Goal: Information Seeking & Learning: Learn about a topic

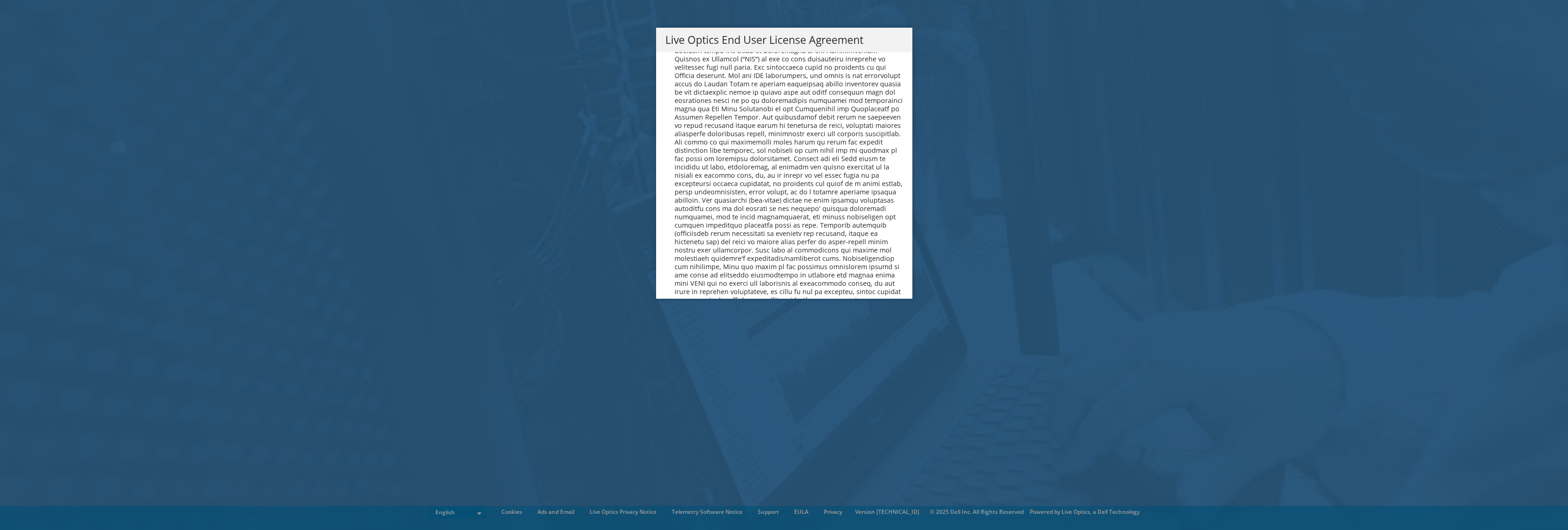
scroll to position [3490, 0]
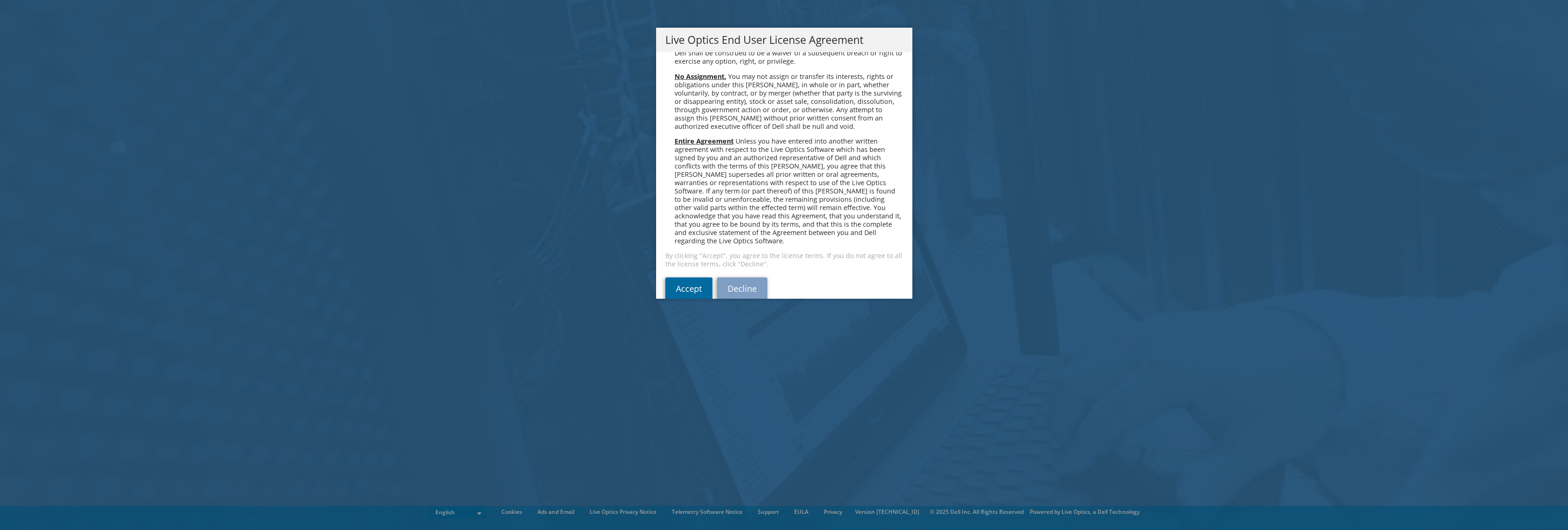
click at [689, 277] on link "Accept" at bounding box center [689, 288] width 47 height 22
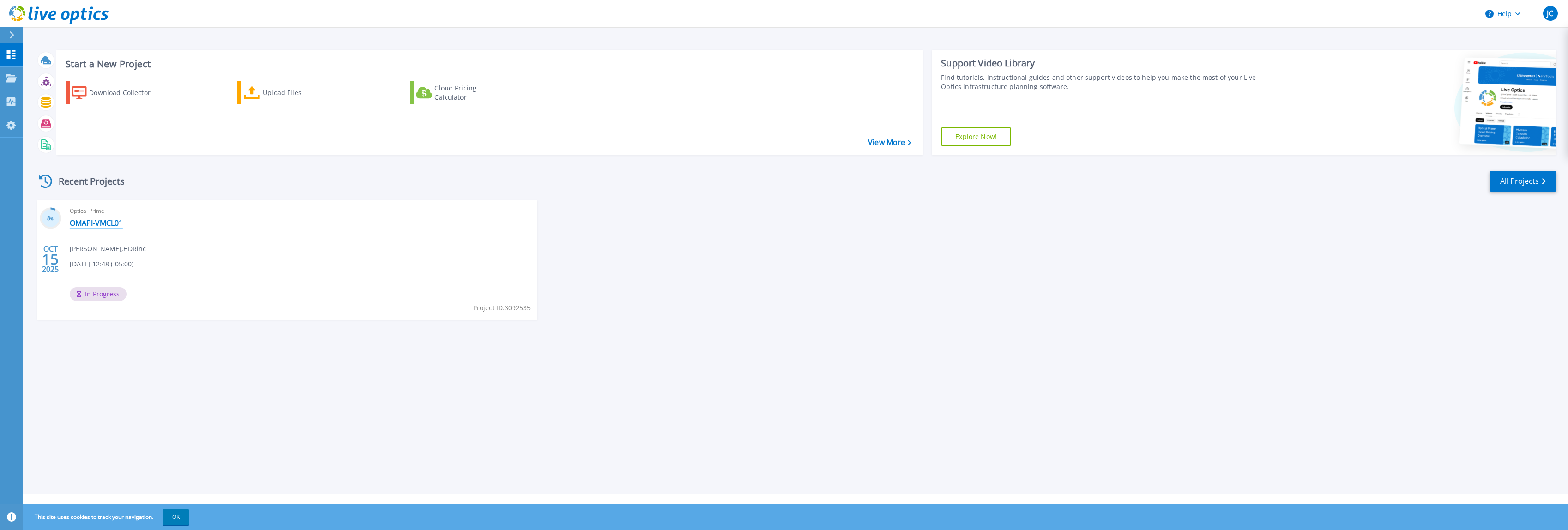
click at [94, 221] on link "OMAPI-VMCL01" at bounding box center [96, 223] width 53 height 10
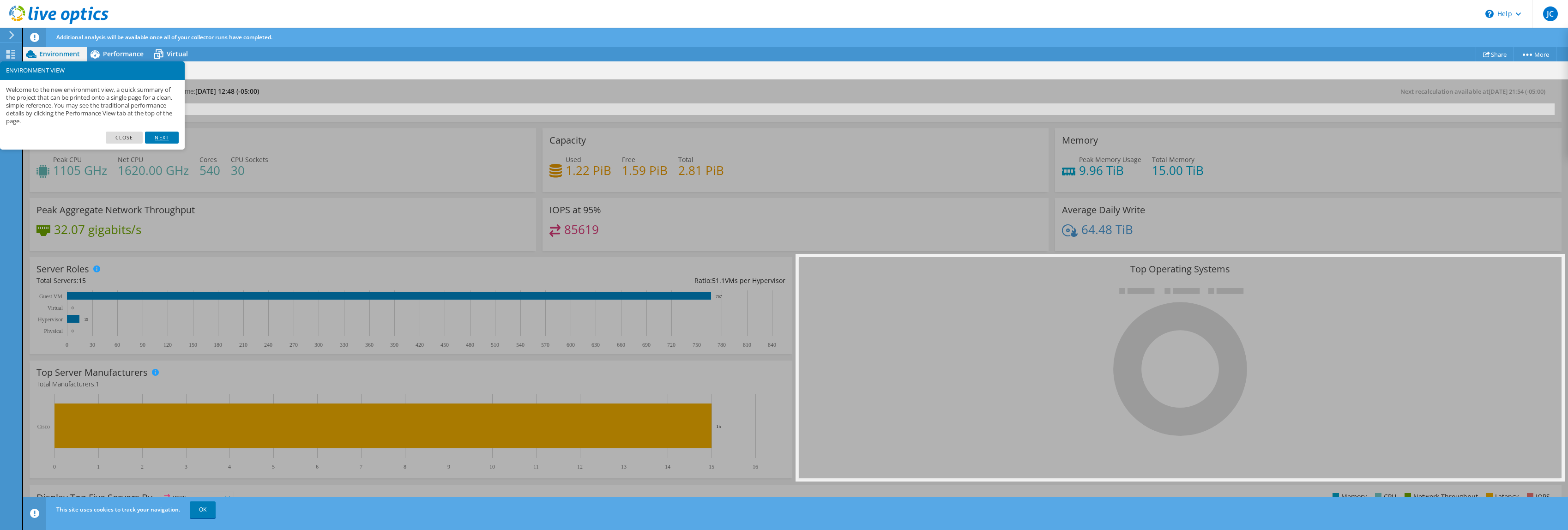
click at [165, 137] on link "Next" at bounding box center [161, 137] width 33 height 12
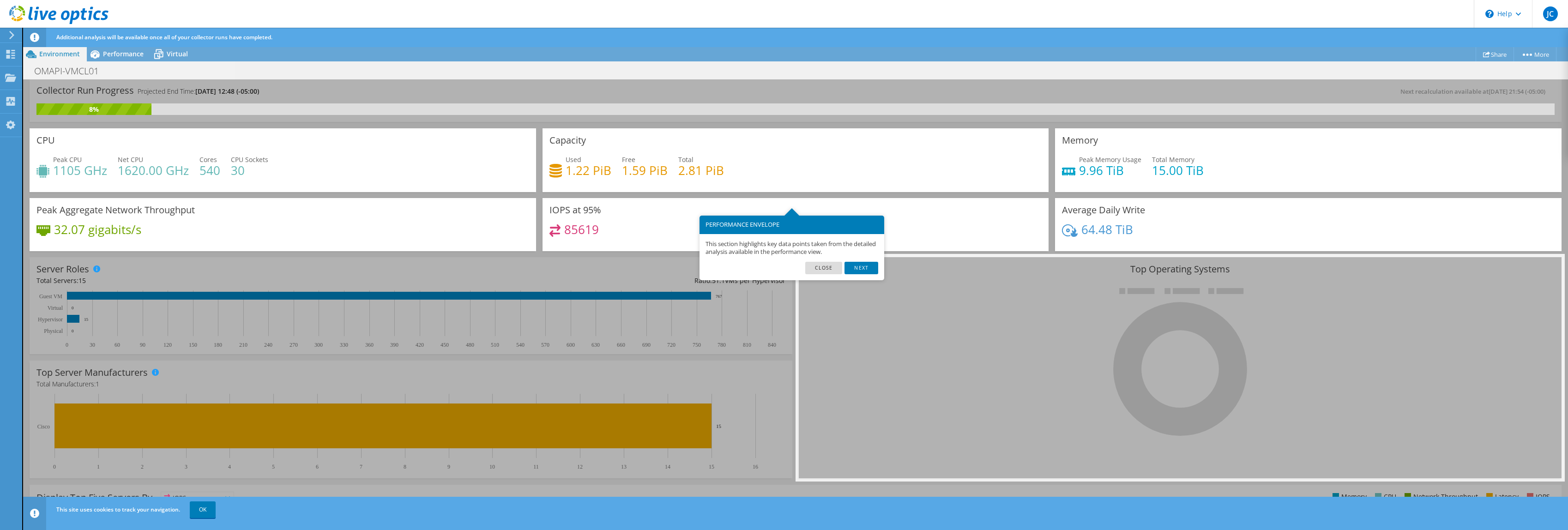
scroll to position [19, 0]
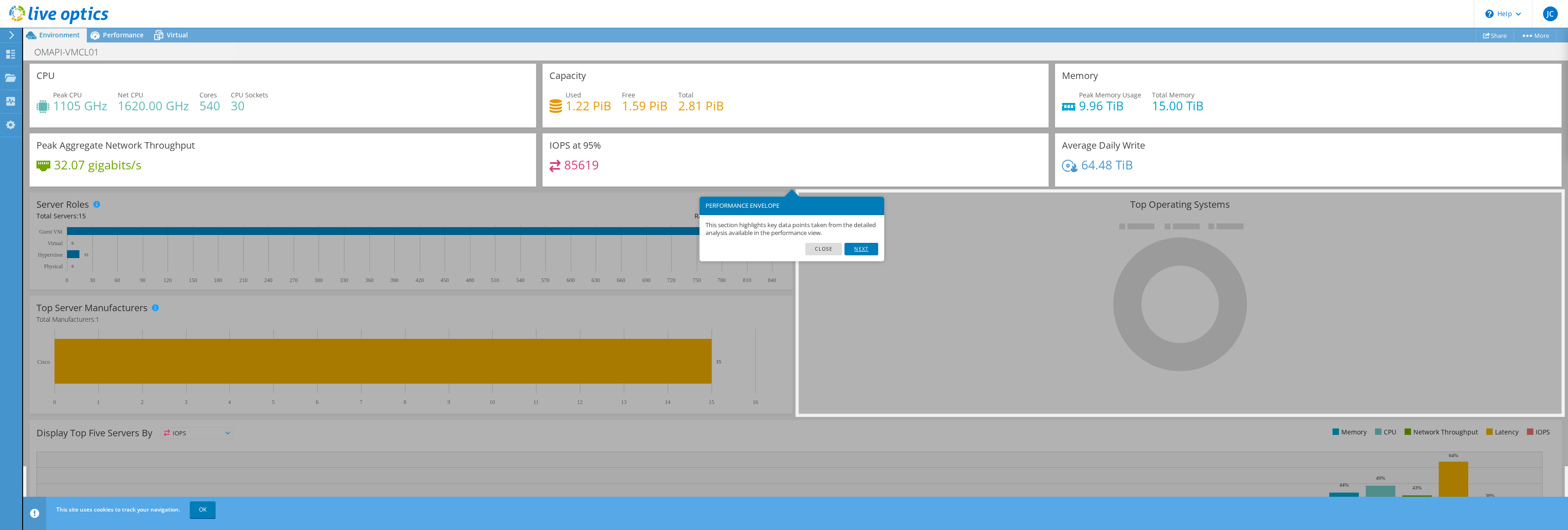
click at [864, 248] on link "Next" at bounding box center [861, 248] width 33 height 12
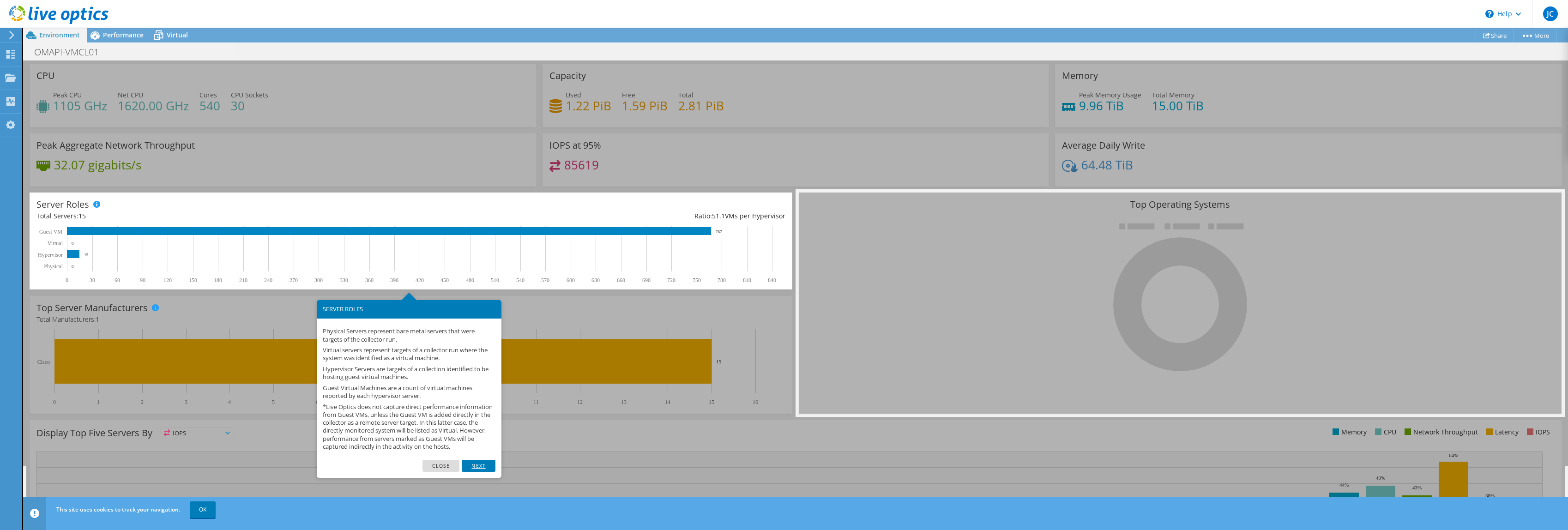
click at [484, 469] on link "Next" at bounding box center [479, 465] width 33 height 12
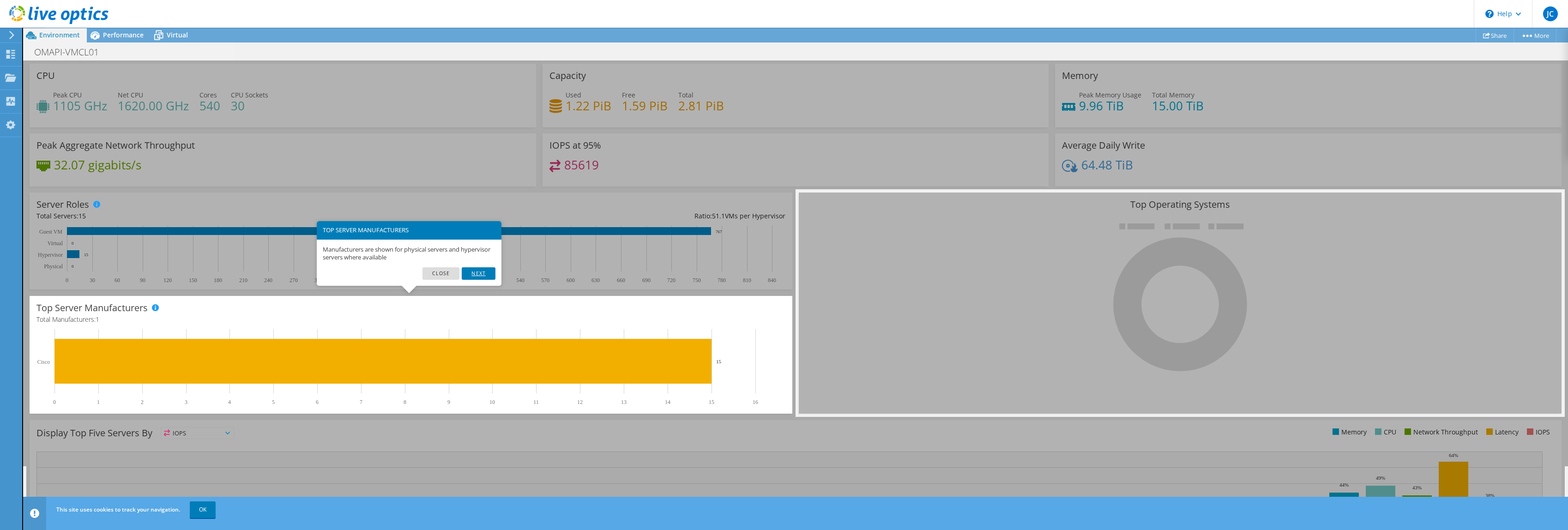
click at [479, 269] on link "Next" at bounding box center [479, 273] width 33 height 12
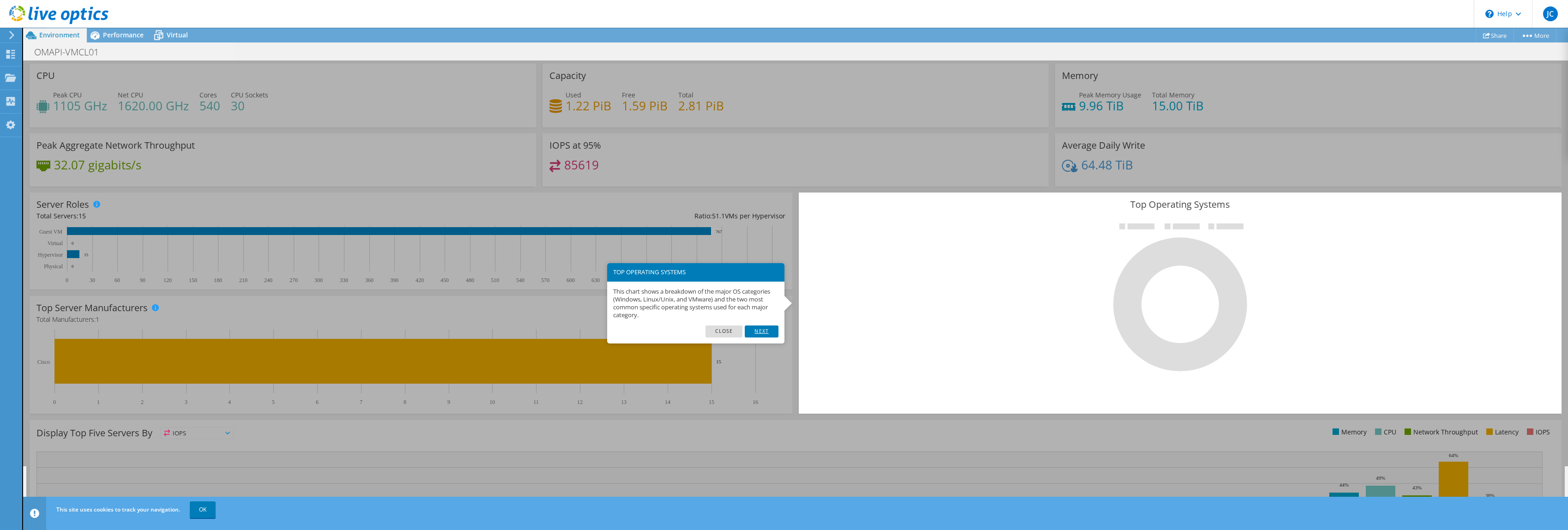
click at [761, 330] on link "Next" at bounding box center [762, 331] width 33 height 12
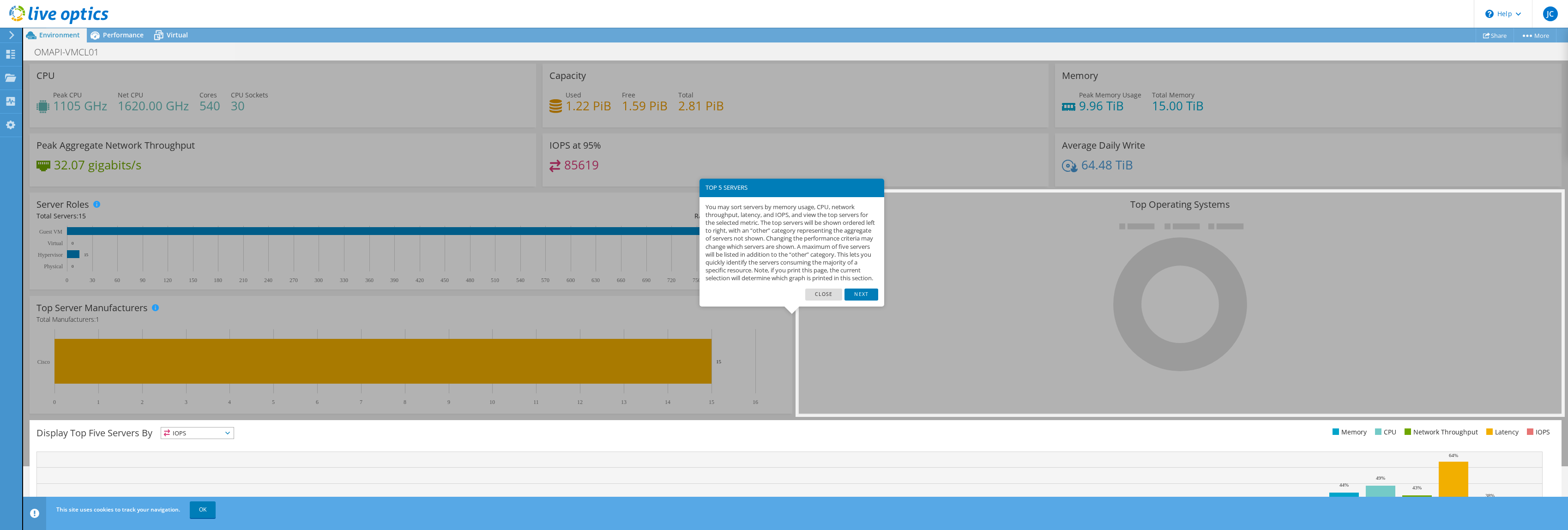
scroll to position [141, 0]
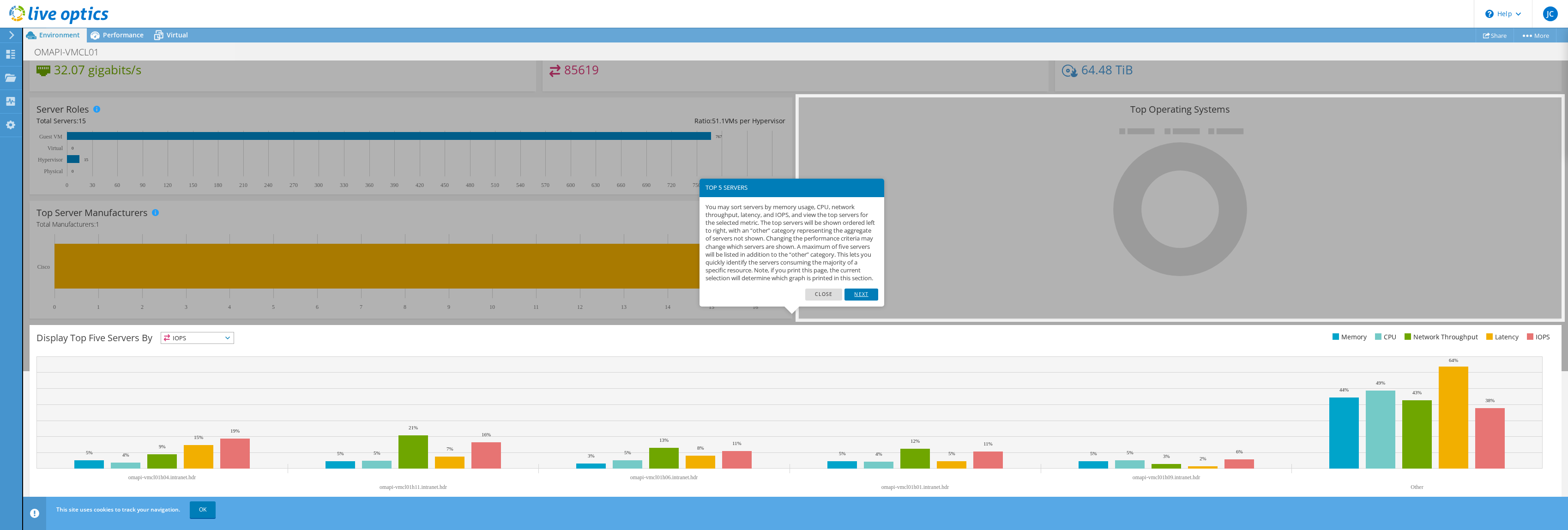
click at [864, 300] on link "Next" at bounding box center [861, 294] width 33 height 12
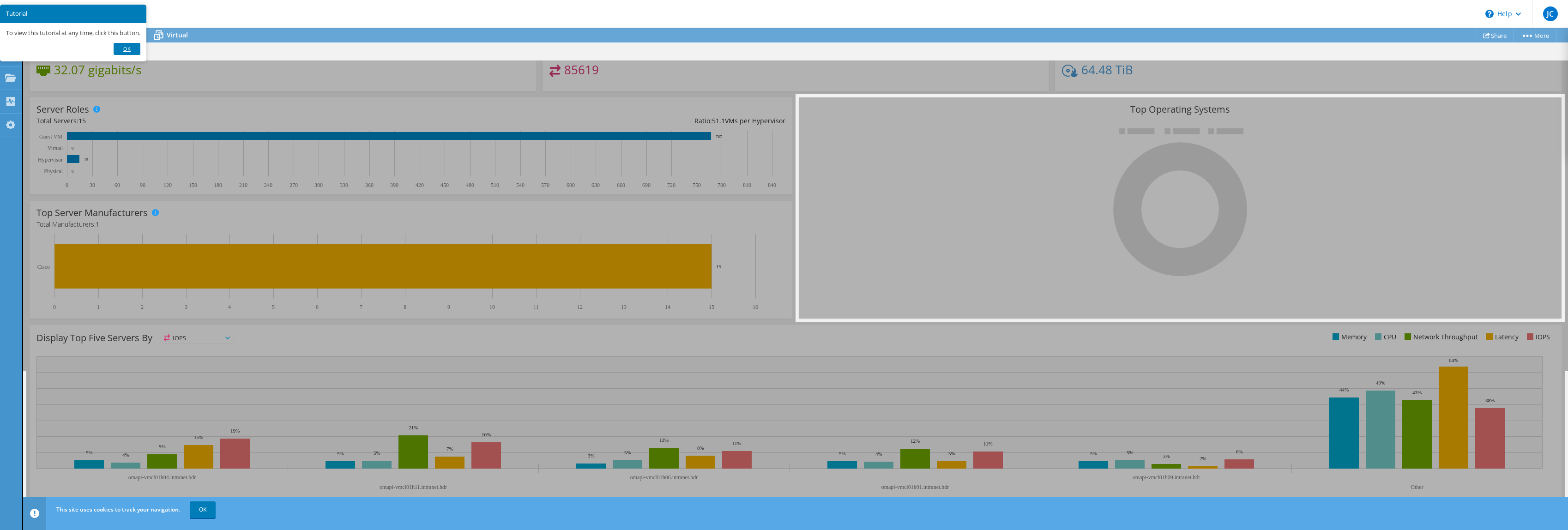
click at [130, 53] on link "Ok" at bounding box center [127, 48] width 27 height 12
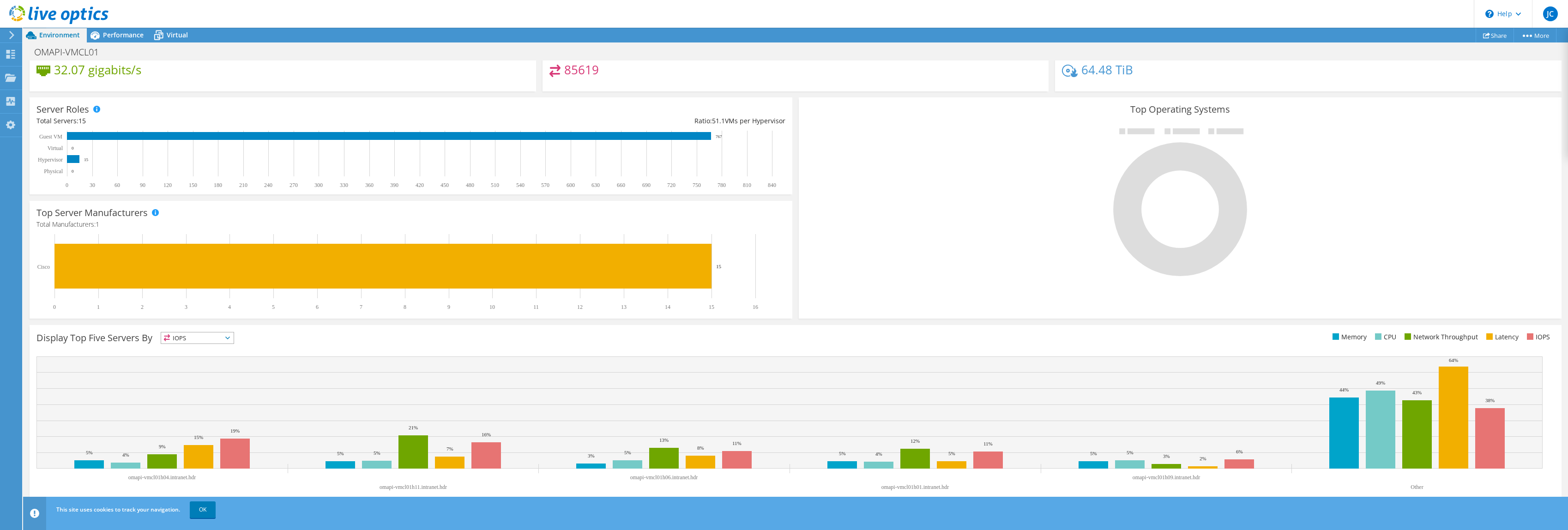
scroll to position [192, 0]
click at [176, 339] on span "IOPS" at bounding box center [197, 338] width 72 height 11
click at [202, 361] on li "Memory" at bounding box center [197, 362] width 72 height 13
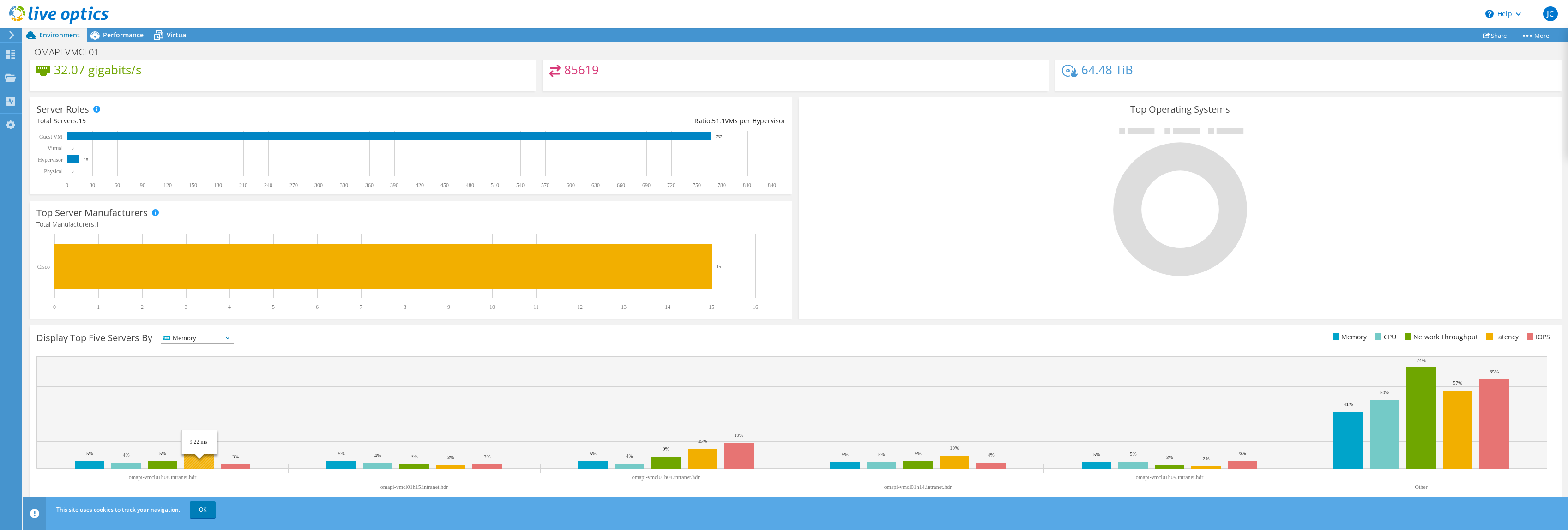
click at [196, 460] on rect at bounding box center [199, 458] width 29 height 21
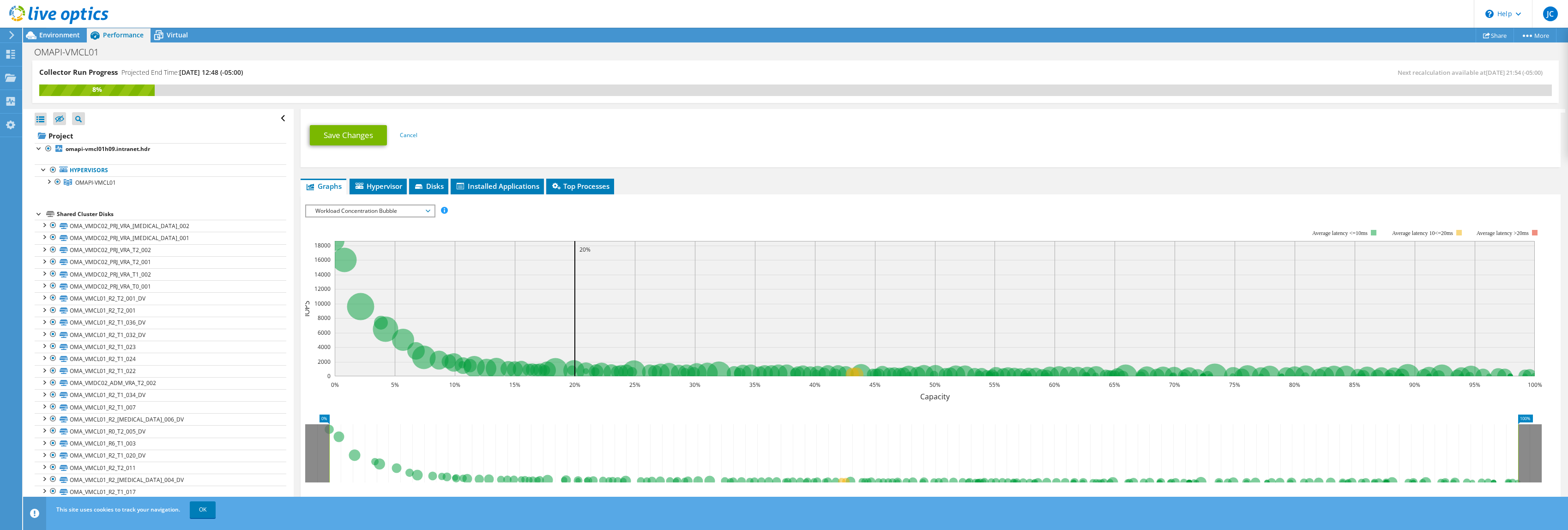
scroll to position [559, 0]
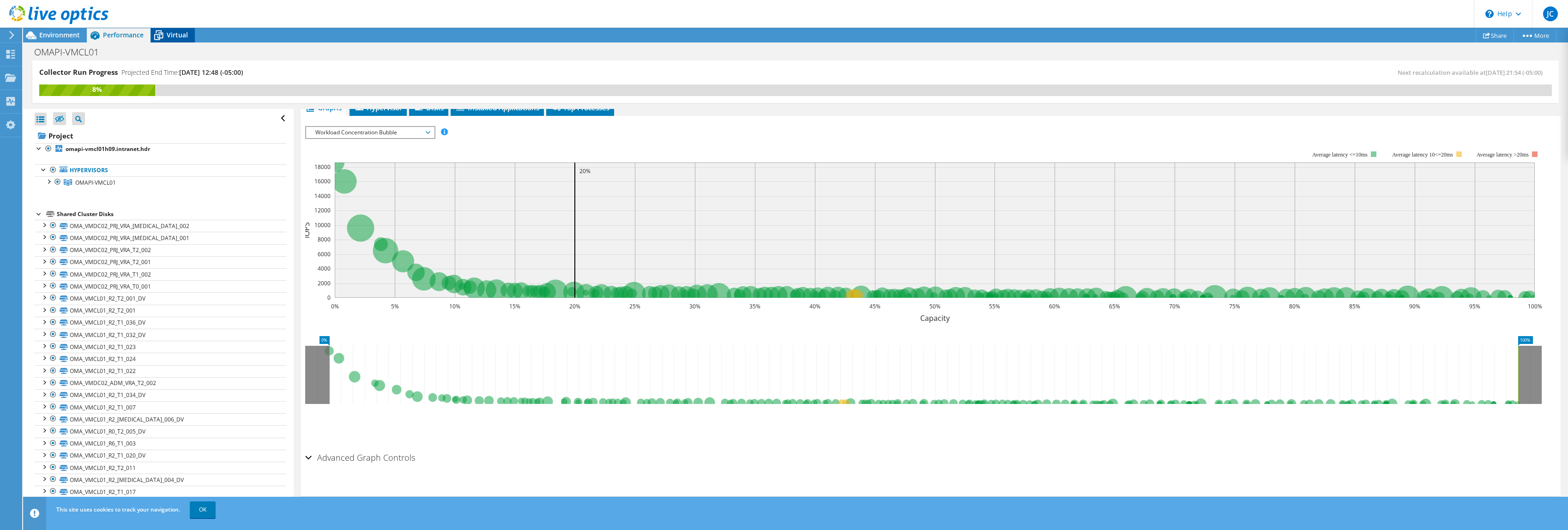
click at [165, 33] on icon at bounding box center [158, 35] width 16 height 16
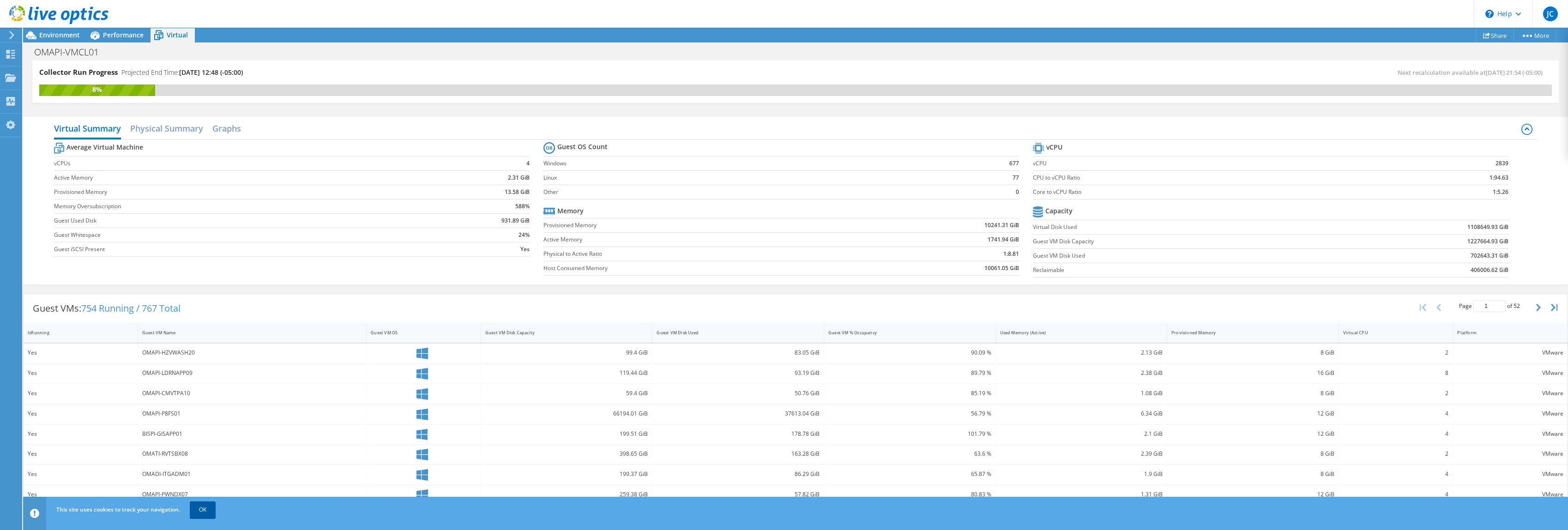
click at [202, 511] on link "OK" at bounding box center [203, 509] width 26 height 17
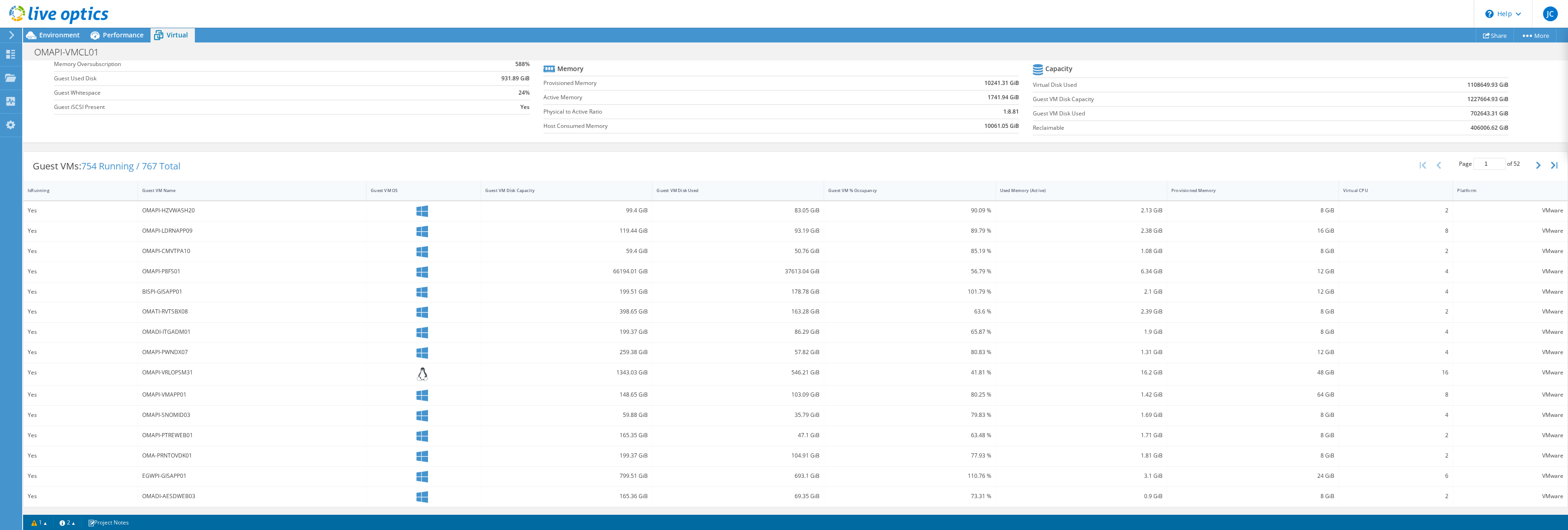
scroll to position [0, 0]
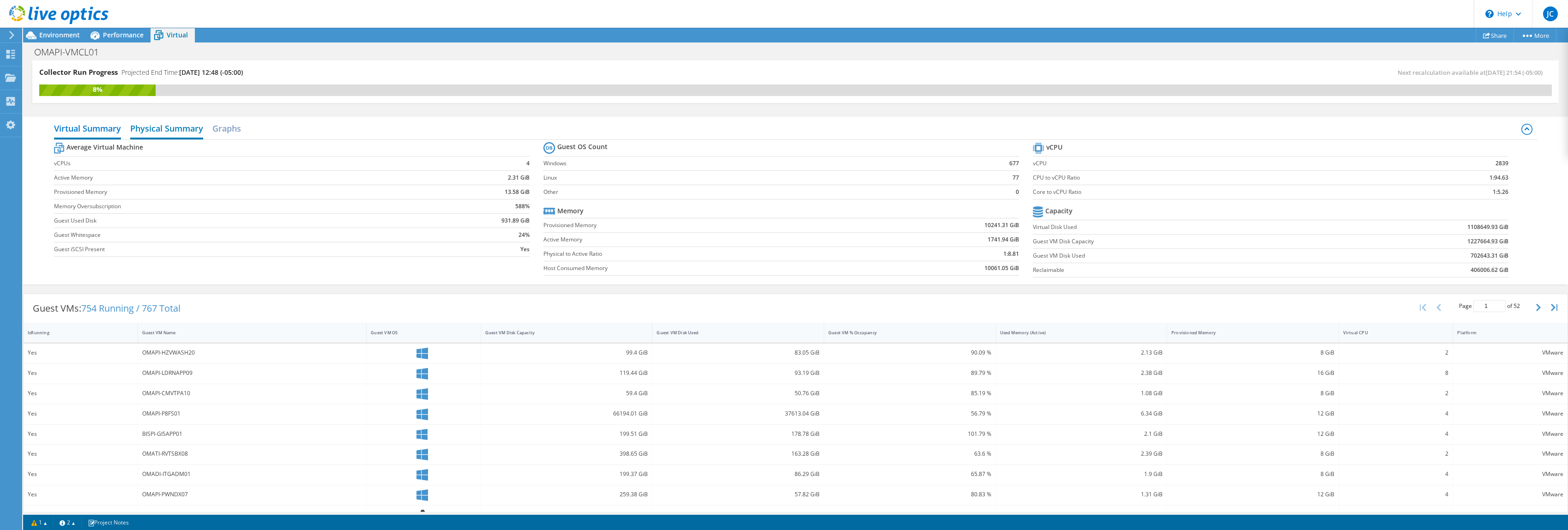
click at [146, 128] on h2 "Physical Summary" at bounding box center [167, 130] width 73 height 21
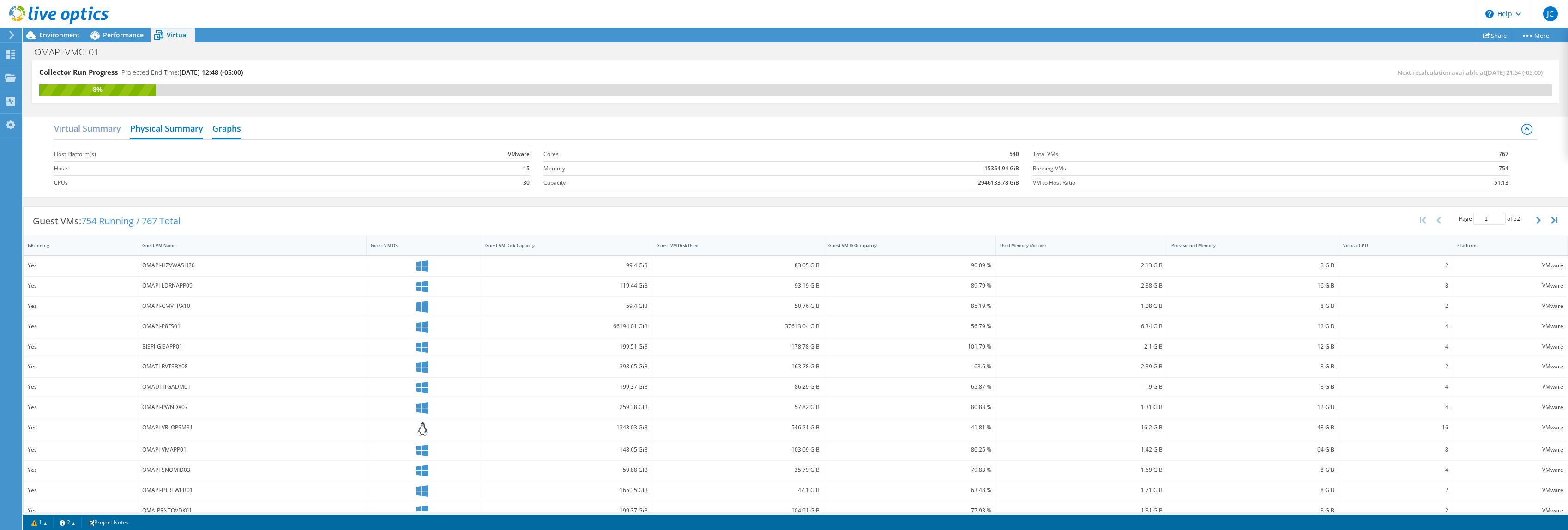
click at [229, 128] on h2 "Graphs" at bounding box center [227, 130] width 29 height 21
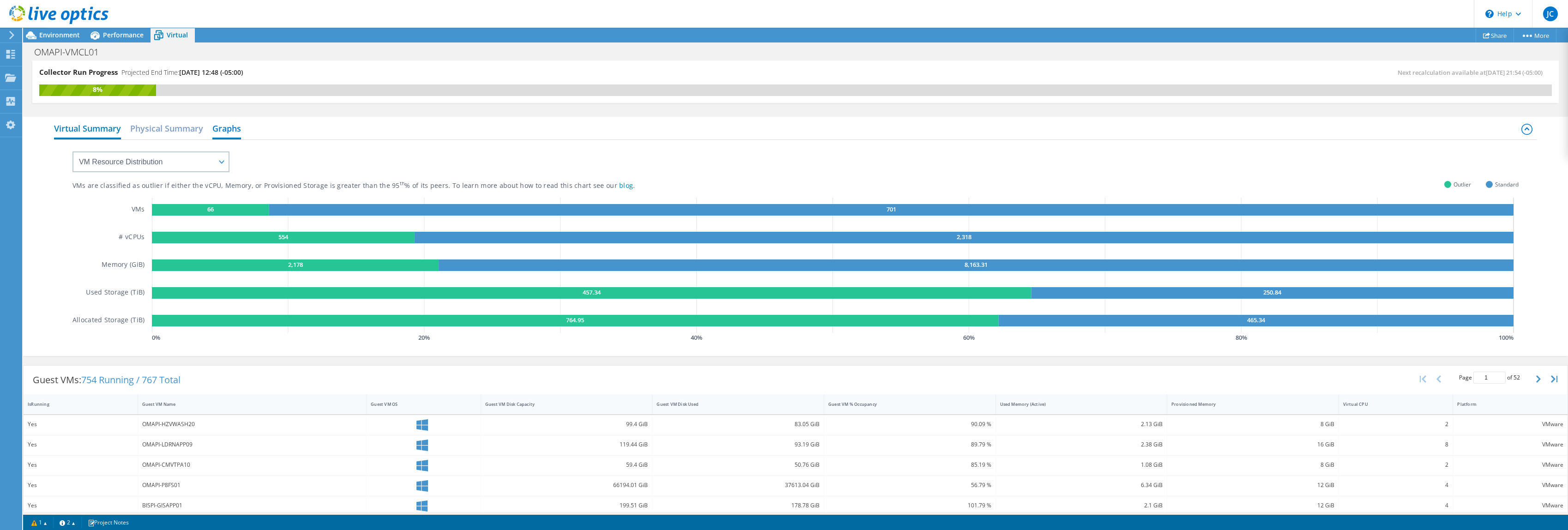
click at [103, 128] on h2 "Virtual Summary" at bounding box center [87, 130] width 67 height 21
